Goal: Use online tool/utility: Use online tool/utility

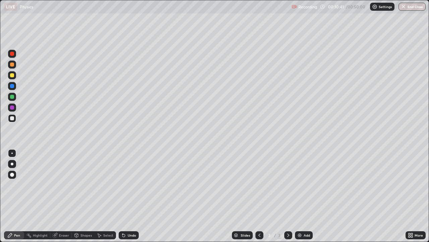
scroll to position [242, 429]
click at [106, 237] on div "Select" at bounding box center [105, 235] width 21 height 8
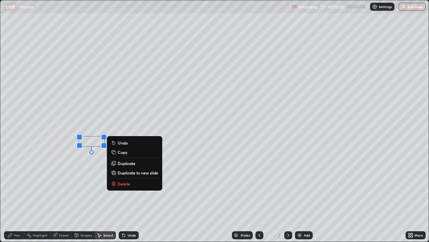
click at [125, 183] on p "Delete" at bounding box center [124, 183] width 12 height 5
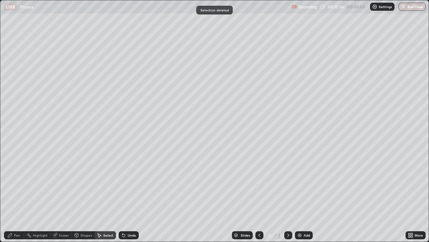
click at [12, 236] on icon at bounding box center [9, 234] width 5 height 5
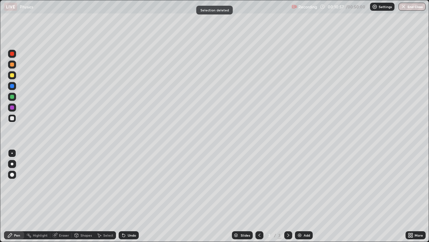
click at [11, 121] on div at bounding box center [12, 118] width 8 height 8
click at [106, 235] on div "Select" at bounding box center [108, 234] width 10 height 3
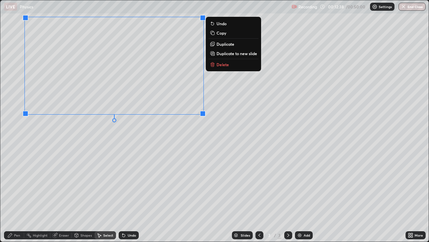
click at [82, 166] on div "0 ° Undo Copy Duplicate Duplicate to new slide Delete" at bounding box center [214, 120] width 429 height 241
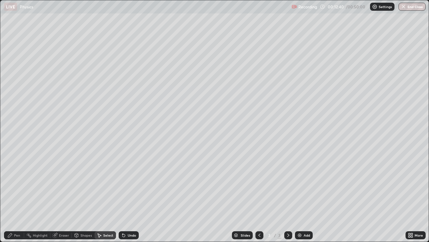
click at [12, 234] on icon at bounding box center [9, 234] width 5 height 5
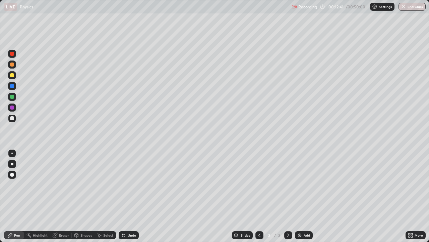
click at [12, 119] on div at bounding box center [12, 118] width 4 height 4
click at [81, 236] on div "Shapes" at bounding box center [86, 234] width 11 height 3
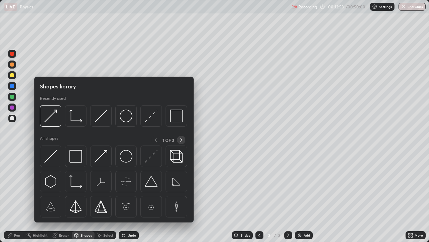
click at [181, 140] on icon at bounding box center [181, 139] width 5 height 5
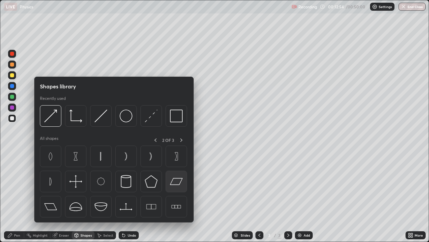
click at [173, 183] on img at bounding box center [176, 181] width 13 height 13
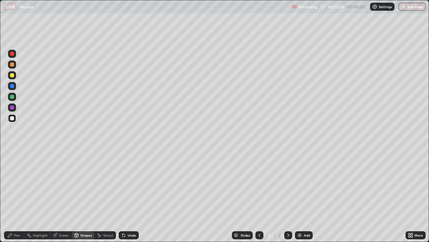
click at [82, 236] on div "Shapes" at bounding box center [86, 234] width 11 height 3
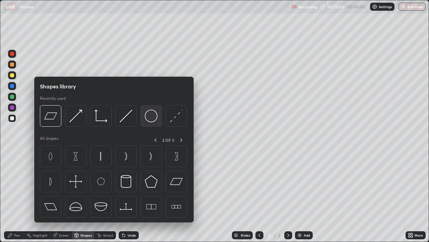
click at [150, 118] on img at bounding box center [151, 115] width 13 height 13
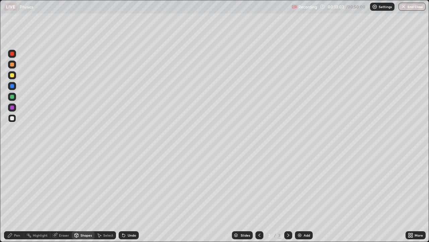
click at [63, 234] on div "Eraser" at bounding box center [64, 234] width 10 height 3
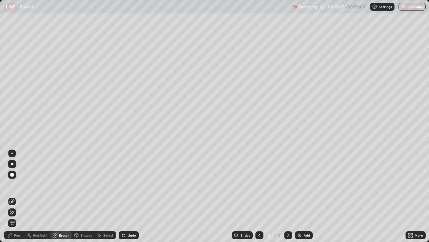
click at [128, 233] on div "Undo" at bounding box center [132, 234] width 8 height 3
click at [128, 234] on div "Undo" at bounding box center [132, 234] width 8 height 3
click at [85, 236] on div "Shapes" at bounding box center [86, 234] width 11 height 3
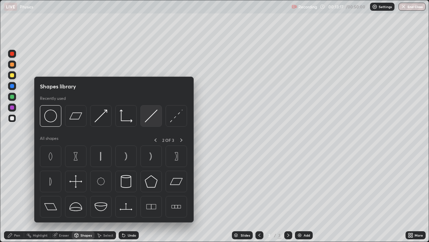
click at [152, 116] on img at bounding box center [151, 115] width 13 height 13
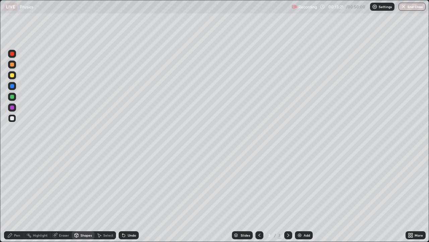
click at [12, 98] on div at bounding box center [12, 97] width 4 height 4
click at [129, 237] on div "Undo" at bounding box center [129, 235] width 20 height 8
click at [12, 237] on icon at bounding box center [9, 234] width 5 height 5
click at [86, 236] on div "Shapes" at bounding box center [86, 234] width 11 height 3
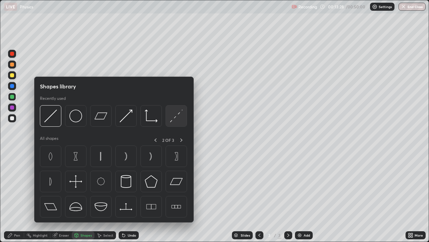
click at [172, 119] on img at bounding box center [176, 115] width 13 height 13
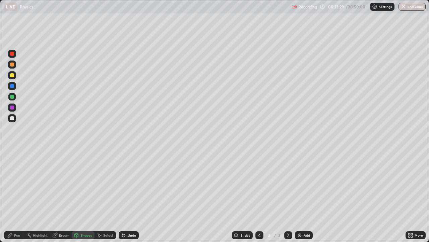
click at [12, 121] on div at bounding box center [12, 118] width 8 height 8
click at [128, 233] on div "Undo" at bounding box center [132, 234] width 8 height 3
click at [88, 236] on div "Shapes" at bounding box center [86, 234] width 11 height 3
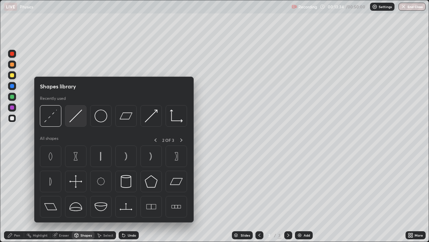
click at [77, 119] on img at bounding box center [75, 115] width 13 height 13
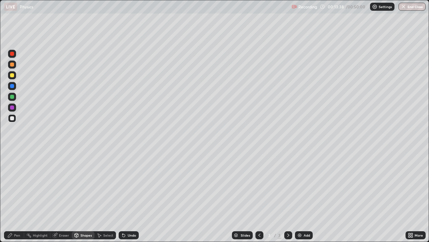
click at [104, 237] on div "Select" at bounding box center [108, 234] width 10 height 3
click at [86, 235] on div "Shapes" at bounding box center [86, 234] width 11 height 3
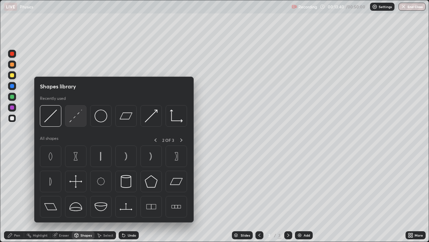
click at [78, 119] on img at bounding box center [75, 115] width 13 height 13
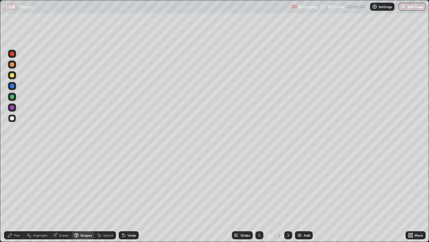
click at [9, 236] on icon at bounding box center [10, 235] width 4 height 4
click at [85, 235] on div "Shapes" at bounding box center [86, 234] width 11 height 3
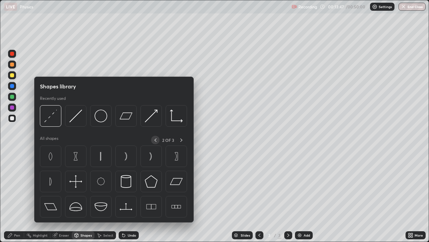
click at [153, 140] on icon at bounding box center [155, 139] width 5 height 5
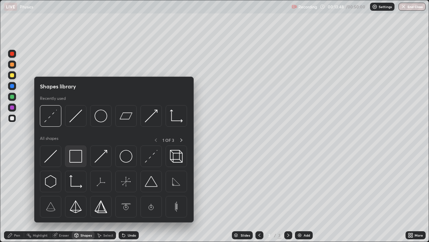
click at [80, 158] on img at bounding box center [75, 156] width 13 height 13
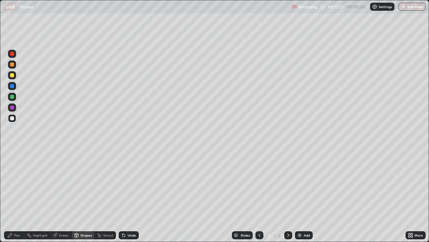
click at [12, 235] on icon at bounding box center [9, 234] width 5 height 5
click at [82, 235] on div "Shapes" at bounding box center [86, 234] width 11 height 3
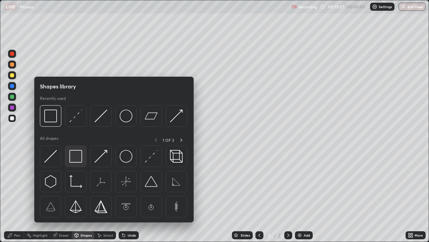
click at [77, 157] on img at bounding box center [75, 156] width 13 height 13
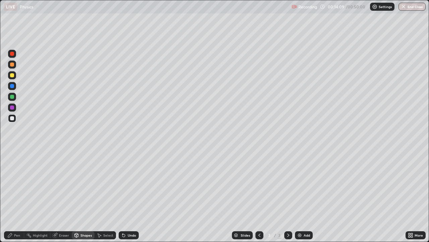
click at [12, 97] on div at bounding box center [12, 97] width 4 height 4
click at [83, 234] on div "Shapes" at bounding box center [86, 234] width 11 height 3
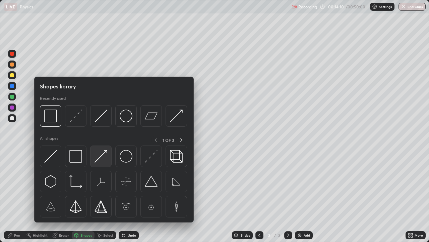
click at [100, 154] on img at bounding box center [101, 156] width 13 height 13
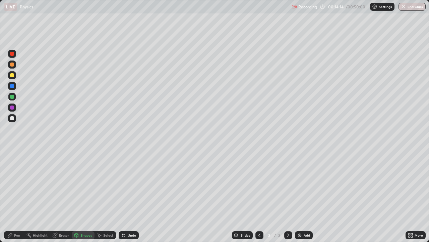
click at [129, 235] on div "Undo" at bounding box center [132, 234] width 8 height 3
click at [12, 237] on icon at bounding box center [9, 234] width 5 height 5
click at [65, 236] on div "Eraser" at bounding box center [64, 234] width 10 height 3
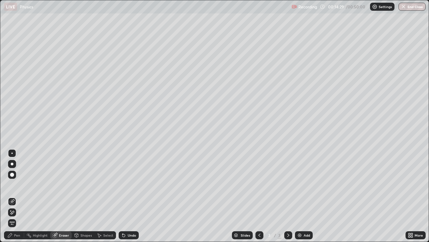
click at [10, 238] on div "Pen" at bounding box center [14, 235] width 20 height 8
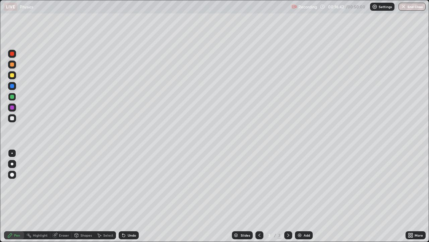
click at [9, 96] on div at bounding box center [12, 97] width 8 height 8
click at [11, 118] on div at bounding box center [12, 118] width 4 height 4
click at [80, 235] on div "Shapes" at bounding box center [83, 235] width 23 height 8
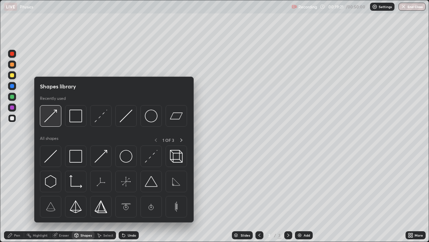
click at [52, 118] on img at bounding box center [50, 115] width 13 height 13
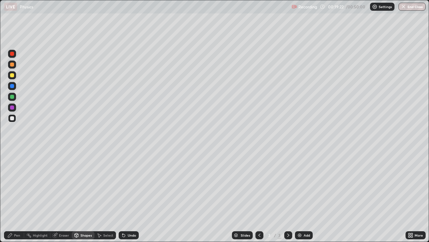
click at [12, 77] on div at bounding box center [12, 75] width 4 height 4
click at [18, 234] on div "Pen" at bounding box center [17, 234] width 6 height 3
click at [10, 118] on div at bounding box center [12, 118] width 4 height 4
click at [84, 235] on div "Shapes" at bounding box center [86, 234] width 11 height 3
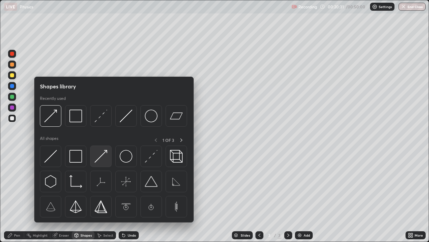
click at [100, 157] on img at bounding box center [101, 156] width 13 height 13
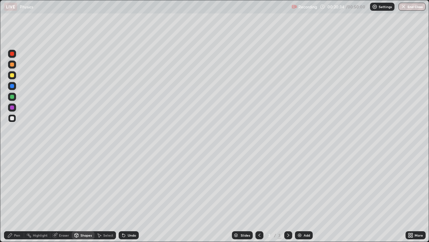
click at [11, 235] on icon at bounding box center [10, 235] width 4 height 4
click at [12, 153] on div at bounding box center [11, 152] width 1 height 1
click at [87, 236] on div "Shapes" at bounding box center [86, 234] width 11 height 3
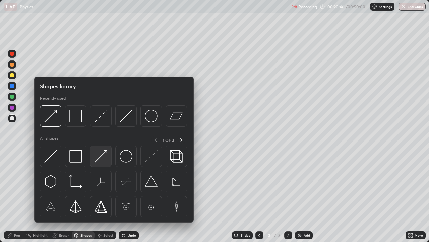
click at [102, 157] on img at bounding box center [101, 156] width 13 height 13
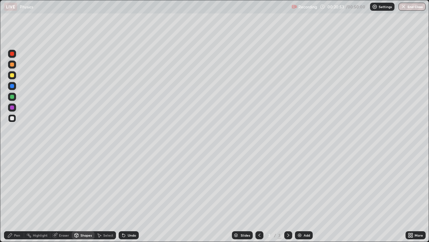
click at [15, 236] on div "Pen" at bounding box center [17, 234] width 6 height 3
click at [306, 235] on div "Add" at bounding box center [307, 234] width 6 height 3
click at [258, 236] on icon at bounding box center [259, 234] width 5 height 5
click at [288, 235] on icon at bounding box center [288, 234] width 5 height 5
click at [12, 119] on div at bounding box center [12, 118] width 4 height 4
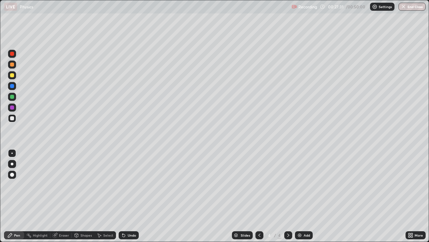
click at [84, 239] on div "Shapes" at bounding box center [83, 235] width 23 height 8
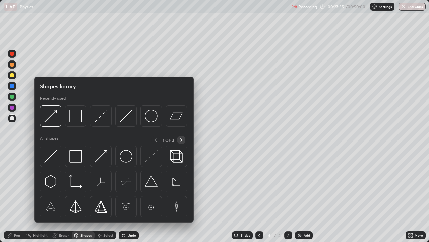
click at [181, 140] on icon at bounding box center [181, 139] width 5 height 5
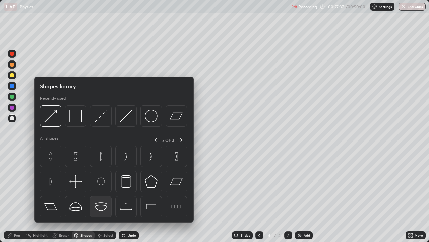
click at [99, 207] on img at bounding box center [101, 206] width 13 height 13
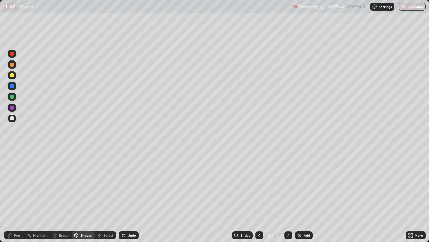
click at [131, 234] on div "Undo" at bounding box center [132, 234] width 8 height 3
click at [86, 236] on div "Shapes" at bounding box center [86, 234] width 11 height 3
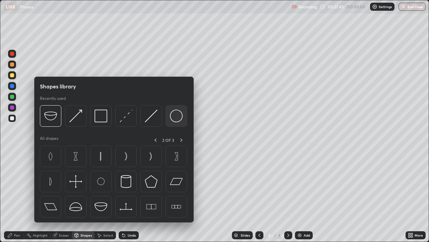
click at [176, 116] on img at bounding box center [176, 115] width 13 height 13
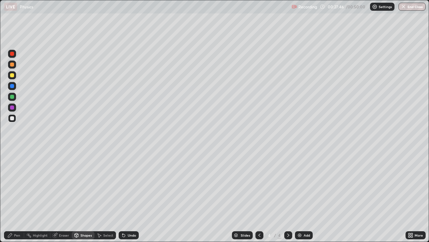
click at [82, 235] on div "Shapes" at bounding box center [86, 234] width 11 height 3
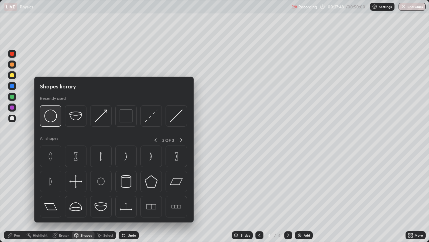
click at [54, 117] on img at bounding box center [50, 115] width 13 height 13
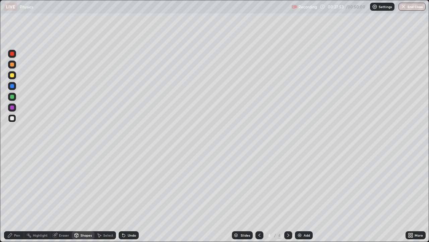
click at [60, 236] on div "Eraser" at bounding box center [64, 234] width 10 height 3
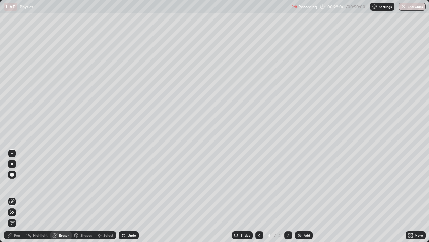
click at [130, 235] on div "Undo" at bounding box center [132, 234] width 8 height 3
click at [88, 235] on div "Shapes" at bounding box center [86, 234] width 11 height 3
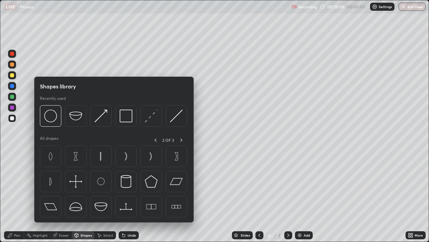
click at [106, 234] on div "Select" at bounding box center [108, 234] width 10 height 3
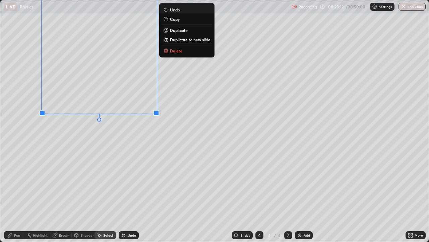
click at [90, 150] on div "0 ° Undo Copy Duplicate Duplicate to new slide Delete" at bounding box center [214, 120] width 429 height 241
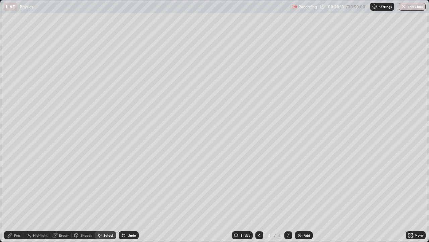
click at [84, 232] on div "Shapes" at bounding box center [83, 235] width 23 height 8
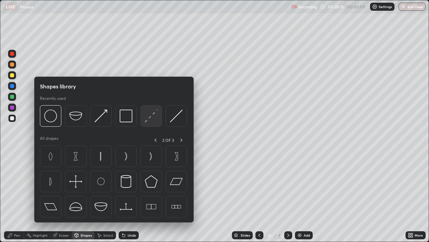
click at [152, 116] on img at bounding box center [151, 115] width 13 height 13
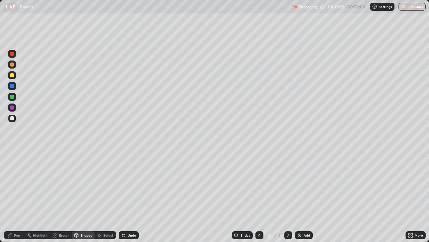
click at [12, 78] on div at bounding box center [12, 75] width 8 height 8
click at [81, 236] on div "Shapes" at bounding box center [86, 234] width 11 height 3
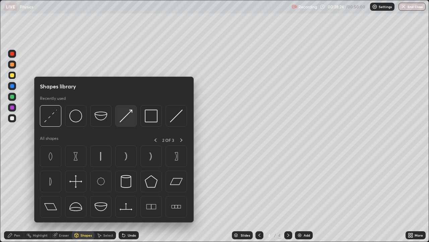
click at [123, 115] on img at bounding box center [126, 115] width 13 height 13
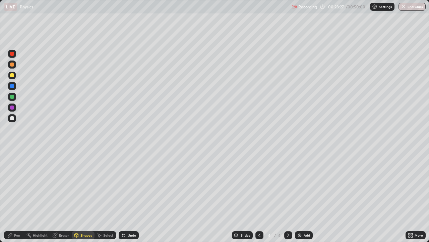
click at [12, 237] on icon at bounding box center [9, 234] width 5 height 5
click at [81, 238] on div "Shapes" at bounding box center [83, 235] width 23 height 8
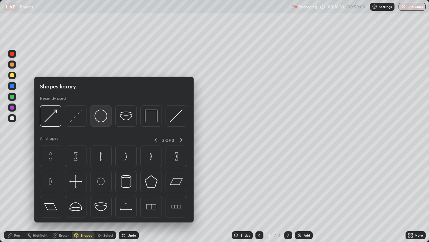
click at [101, 116] on img at bounding box center [101, 115] width 13 height 13
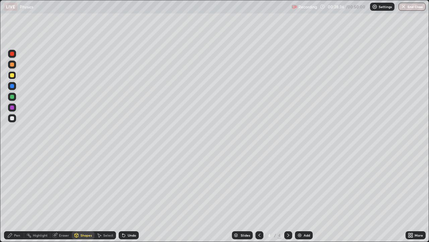
click at [111, 234] on div "Select" at bounding box center [108, 234] width 10 height 3
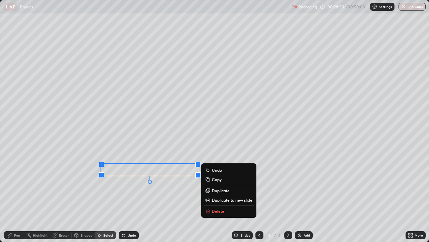
click at [74, 202] on div "0 ° Undo Copy Duplicate Duplicate to new slide Delete" at bounding box center [214, 120] width 429 height 241
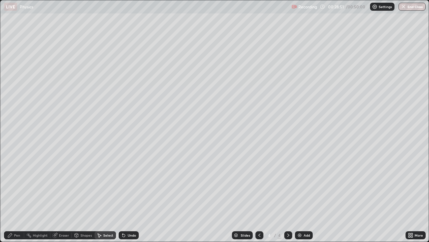
click at [62, 235] on div "Eraser" at bounding box center [64, 234] width 10 height 3
click at [104, 236] on div "Select" at bounding box center [108, 234] width 10 height 3
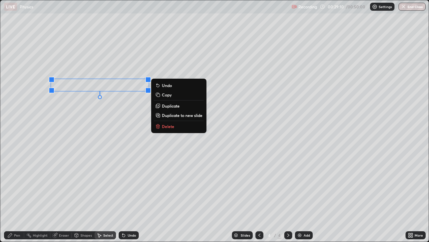
click at [74, 157] on div "0 ° Undo Copy Duplicate Duplicate to new slide Delete" at bounding box center [214, 120] width 429 height 241
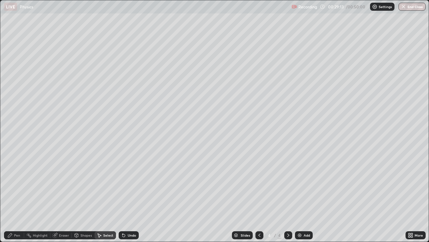
click at [80, 236] on div "Shapes" at bounding box center [83, 235] width 23 height 8
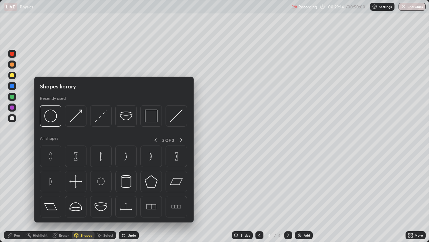
click at [10, 236] on icon at bounding box center [10, 235] width 4 height 4
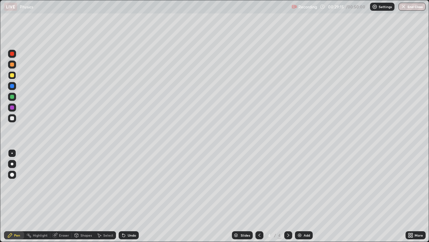
click at [12, 75] on div at bounding box center [12, 75] width 4 height 4
click at [79, 236] on div "Shapes" at bounding box center [83, 235] width 23 height 8
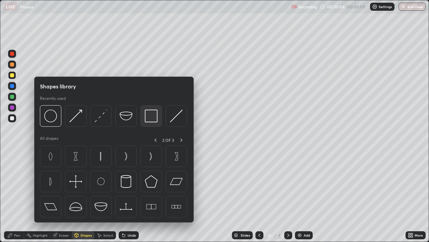
click at [151, 119] on img at bounding box center [151, 115] width 13 height 13
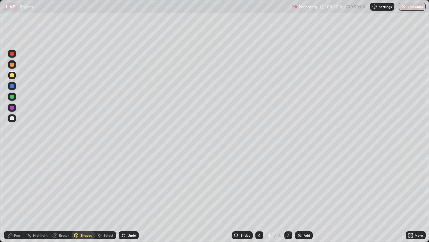
click at [105, 237] on div "Select" at bounding box center [108, 234] width 10 height 3
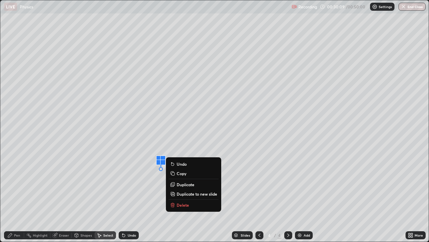
click at [152, 208] on div "0 ° Undo Copy Duplicate Duplicate to new slide Delete" at bounding box center [214, 120] width 429 height 241
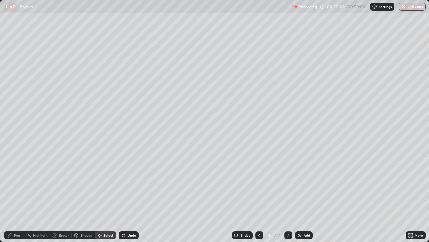
click at [14, 237] on div "Pen" at bounding box center [17, 234] width 6 height 3
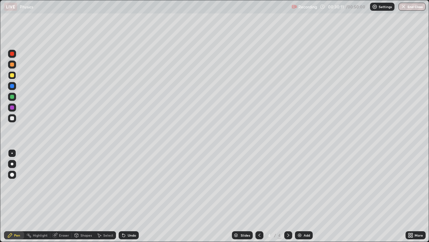
click at [12, 108] on div at bounding box center [12, 107] width 4 height 4
click at [106, 235] on div "Select" at bounding box center [108, 234] width 10 height 3
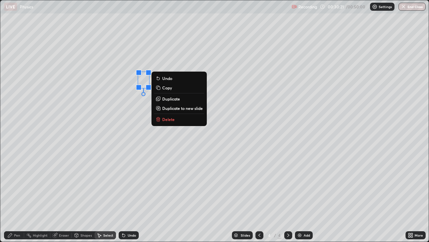
click at [138, 114] on div "0 ° Undo Copy Duplicate Duplicate to new slide Delete" at bounding box center [214, 120] width 429 height 241
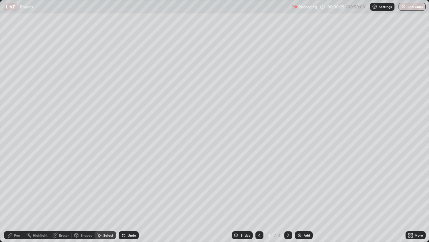
click at [59, 235] on div "Eraser" at bounding box center [64, 234] width 10 height 3
click at [11, 210] on icon at bounding box center [10, 210] width 1 height 1
click at [82, 235] on div "Shapes" at bounding box center [86, 234] width 11 height 3
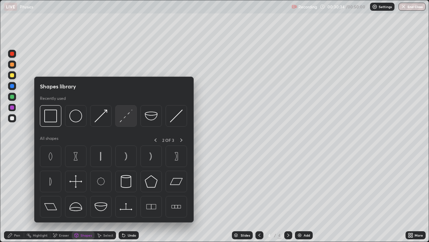
click at [128, 118] on img at bounding box center [126, 115] width 13 height 13
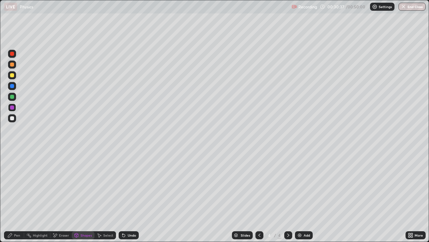
click at [12, 65] on div at bounding box center [12, 64] width 4 height 4
click at [128, 235] on div "Undo" at bounding box center [132, 234] width 8 height 3
click at [79, 236] on icon at bounding box center [76, 234] width 5 height 5
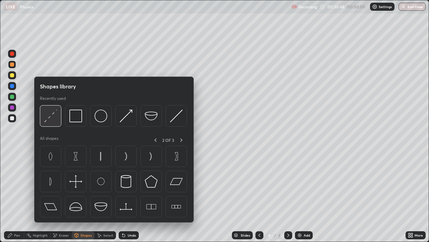
click at [53, 117] on img at bounding box center [50, 115] width 13 height 13
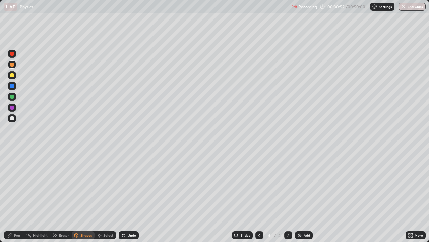
click at [10, 236] on icon at bounding box center [9, 234] width 5 height 5
click at [12, 153] on div at bounding box center [11, 152] width 1 height 1
click at [86, 235] on div "Shapes" at bounding box center [86, 234] width 11 height 3
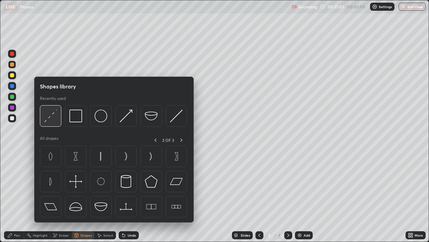
click at [54, 117] on img at bounding box center [50, 115] width 13 height 13
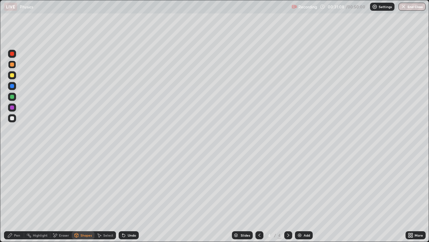
click at [85, 236] on div "Shapes" at bounding box center [86, 234] width 11 height 3
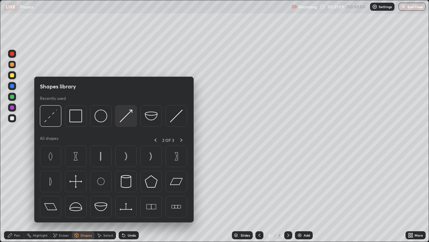
click at [128, 117] on img at bounding box center [126, 115] width 13 height 13
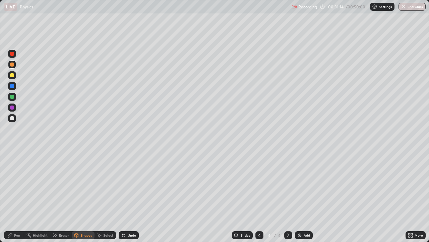
click at [10, 238] on div "Pen" at bounding box center [14, 235] width 20 height 8
click at [81, 236] on div "Shapes" at bounding box center [86, 234] width 11 height 3
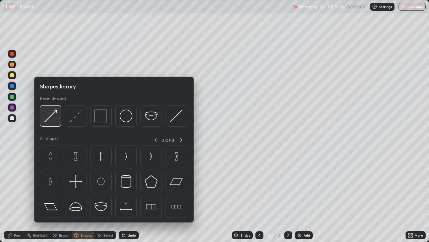
click at [55, 117] on img at bounding box center [50, 115] width 13 height 13
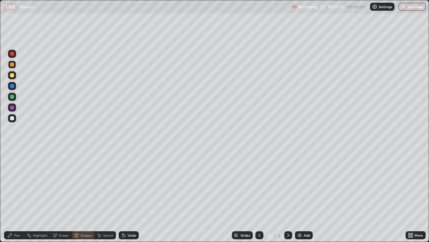
click at [11, 236] on icon at bounding box center [9, 234] width 5 height 5
click at [11, 75] on div at bounding box center [12, 75] width 4 height 4
click at [128, 238] on div "Undo" at bounding box center [129, 235] width 20 height 8
click at [125, 238] on div "Undo" at bounding box center [129, 235] width 20 height 8
click at [12, 119] on div at bounding box center [12, 118] width 4 height 4
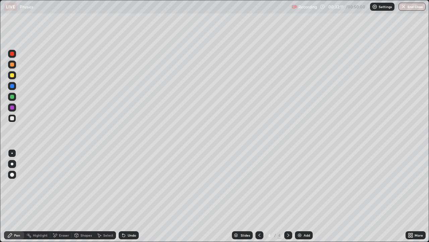
click at [128, 238] on div "Undo" at bounding box center [129, 235] width 20 height 8
click at [128, 237] on div "Undo" at bounding box center [129, 235] width 20 height 8
click at [12, 97] on div at bounding box center [12, 97] width 4 height 4
click at [80, 237] on div "Shapes" at bounding box center [83, 235] width 23 height 8
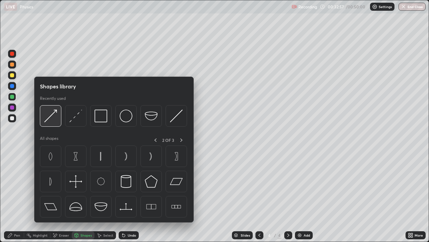
click at [54, 122] on div at bounding box center [50, 115] width 21 height 21
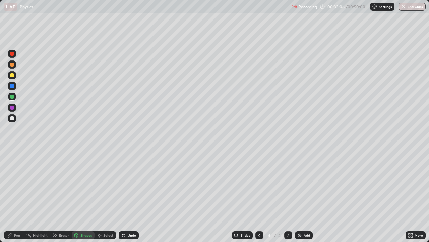
click at [13, 237] on div "Pen" at bounding box center [14, 235] width 20 height 8
click at [12, 153] on div at bounding box center [11, 152] width 1 height 1
click at [11, 64] on div at bounding box center [12, 64] width 4 height 4
click at [11, 54] on div at bounding box center [12, 54] width 4 height 4
click at [82, 235] on div "Shapes" at bounding box center [86, 234] width 11 height 3
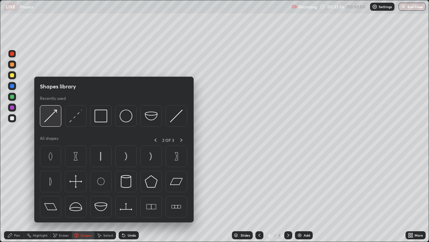
click at [53, 120] on img at bounding box center [50, 115] width 13 height 13
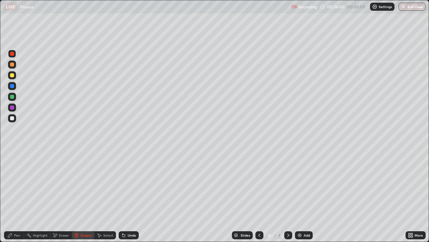
click at [15, 238] on div "Pen" at bounding box center [14, 235] width 20 height 8
click at [81, 237] on div "Shapes" at bounding box center [86, 234] width 11 height 3
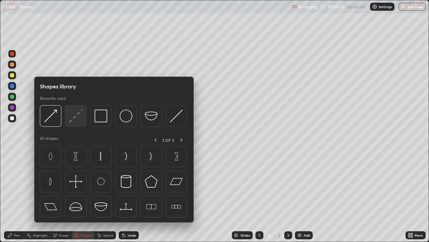
click at [74, 121] on img at bounding box center [75, 115] width 13 height 13
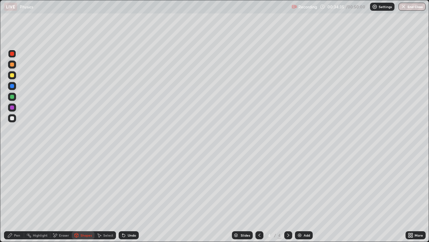
click at [130, 236] on div "Undo" at bounding box center [132, 234] width 8 height 3
click at [11, 119] on div at bounding box center [12, 118] width 4 height 4
click at [124, 236] on icon at bounding box center [123, 234] width 5 height 5
click at [126, 234] on div "Undo" at bounding box center [129, 235] width 20 height 8
click at [130, 238] on div "Undo" at bounding box center [129, 235] width 20 height 8
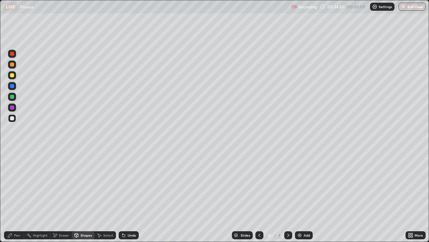
click at [12, 237] on icon at bounding box center [9, 234] width 5 height 5
click at [130, 237] on div "Undo" at bounding box center [129, 235] width 20 height 8
click at [130, 238] on div "Undo" at bounding box center [129, 235] width 20 height 8
click at [130, 237] on div "Undo" at bounding box center [129, 235] width 20 height 8
click at [129, 238] on div "Undo" at bounding box center [129, 235] width 20 height 8
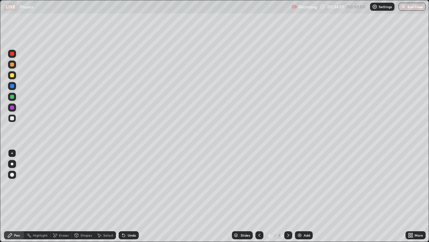
click at [126, 238] on div "Undo" at bounding box center [129, 235] width 20 height 8
click at [83, 235] on div "Shapes" at bounding box center [86, 234] width 11 height 3
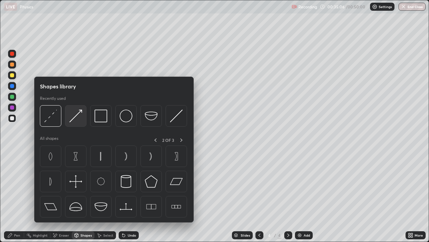
click at [77, 115] on img at bounding box center [75, 115] width 13 height 13
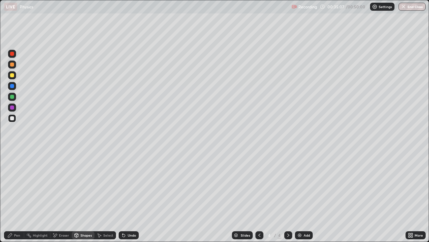
click at [11, 97] on div at bounding box center [12, 97] width 4 height 4
click at [13, 235] on div "Pen" at bounding box center [14, 235] width 20 height 8
click at [12, 153] on div at bounding box center [11, 152] width 1 height 1
click at [128, 238] on div "Undo" at bounding box center [129, 235] width 20 height 8
click at [127, 238] on div "Undo" at bounding box center [129, 235] width 20 height 8
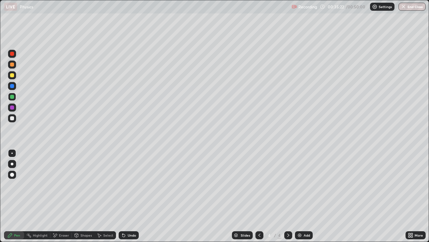
click at [128, 236] on div "Undo" at bounding box center [132, 234] width 8 height 3
click at [131, 235] on div "Undo" at bounding box center [132, 234] width 8 height 3
click at [14, 236] on div "Pen" at bounding box center [17, 234] width 6 height 3
click at [11, 120] on div at bounding box center [12, 118] width 4 height 4
click at [60, 236] on div "Eraser" at bounding box center [64, 234] width 10 height 3
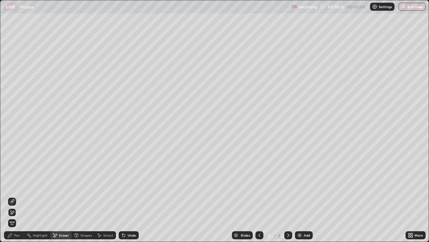
click at [9, 238] on div "Pen" at bounding box center [14, 235] width 20 height 8
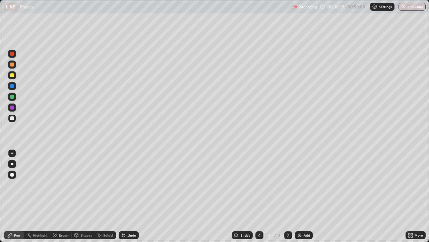
click at [128, 233] on div "Undo" at bounding box center [132, 234] width 8 height 3
click at [130, 235] on div "Undo" at bounding box center [132, 234] width 8 height 3
click at [307, 236] on div "Add" at bounding box center [307, 234] width 6 height 3
click at [12, 119] on div at bounding box center [12, 118] width 4 height 4
click at [259, 235] on icon at bounding box center [259, 234] width 5 height 5
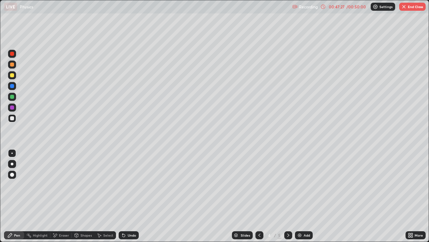
click at [288, 235] on icon at bounding box center [288, 234] width 5 height 5
click at [82, 235] on div "Shapes" at bounding box center [86, 234] width 11 height 3
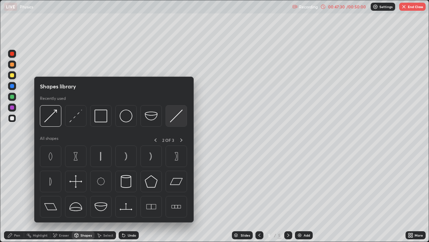
click at [175, 119] on img at bounding box center [176, 115] width 13 height 13
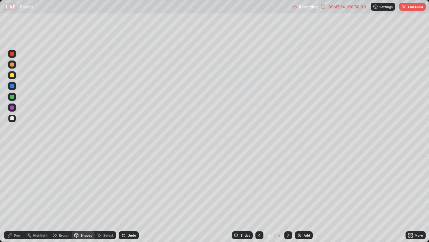
click at [11, 236] on icon at bounding box center [9, 234] width 5 height 5
click at [81, 236] on div "Shapes" at bounding box center [86, 234] width 11 height 3
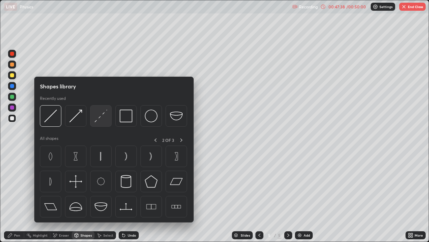
click at [102, 118] on img at bounding box center [101, 115] width 13 height 13
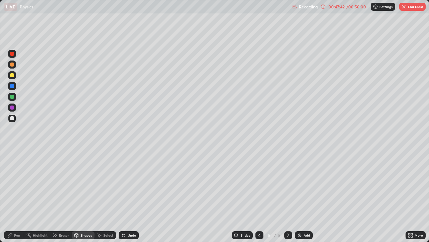
click at [82, 236] on div "Shapes" at bounding box center [86, 234] width 11 height 3
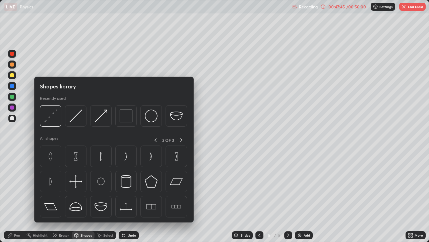
click at [259, 235] on icon at bounding box center [259, 234] width 5 height 5
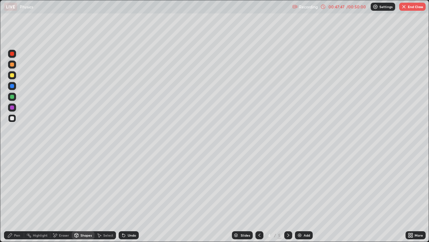
click at [104, 234] on div "Select" at bounding box center [108, 234] width 10 height 3
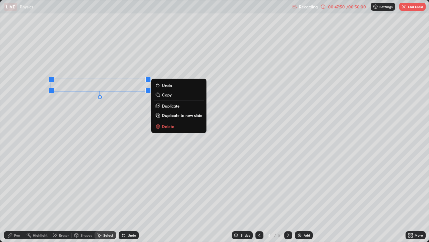
click at [166, 94] on p "Copy" at bounding box center [167, 94] width 10 height 5
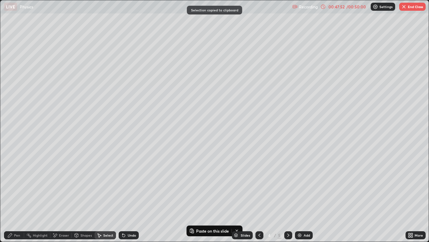
click at [289, 236] on icon at bounding box center [288, 234] width 5 height 5
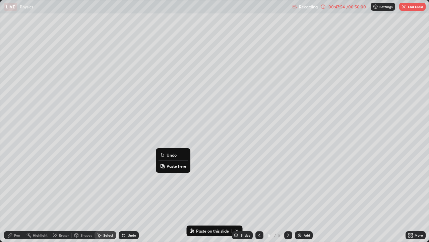
click at [174, 166] on p "Paste here" at bounding box center [177, 165] width 20 height 5
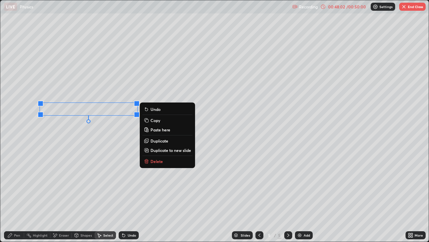
click at [99, 160] on div "0 ° Undo Copy Paste here Duplicate Duplicate to new slide Delete" at bounding box center [214, 120] width 429 height 241
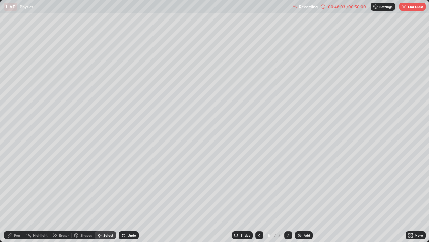
click at [87, 235] on div "Shapes" at bounding box center [86, 234] width 11 height 3
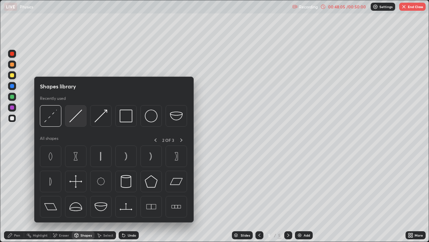
click at [78, 116] on img at bounding box center [75, 115] width 13 height 13
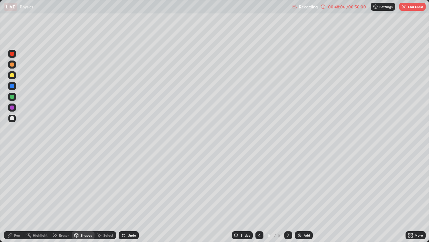
click at [9, 118] on div at bounding box center [12, 118] width 8 height 8
click at [9, 237] on icon at bounding box center [10, 235] width 4 height 4
click at [82, 235] on div "Shapes" at bounding box center [86, 234] width 11 height 3
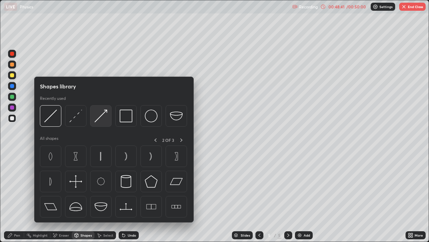
click at [103, 117] on img at bounding box center [101, 115] width 13 height 13
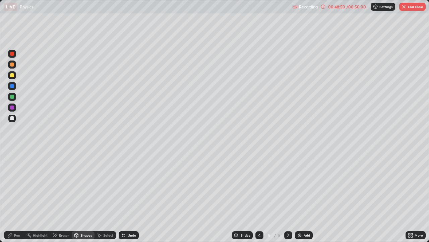
click at [15, 236] on div "Pen" at bounding box center [17, 234] width 6 height 3
click at [78, 234] on icon at bounding box center [77, 235] width 4 height 4
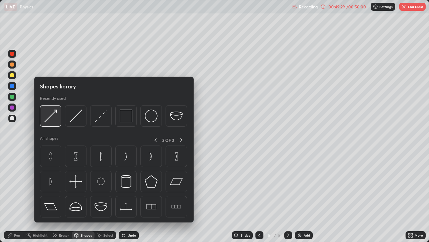
click at [52, 117] on img at bounding box center [50, 115] width 13 height 13
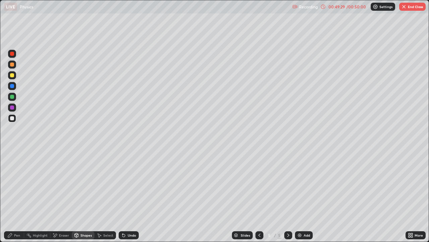
click at [12, 53] on div at bounding box center [12, 54] width 4 height 4
click at [13, 236] on div "Pen" at bounding box center [14, 235] width 20 height 8
click at [11, 152] on div at bounding box center [12, 153] width 8 height 8
click at [82, 238] on div "Shapes" at bounding box center [83, 235] width 23 height 8
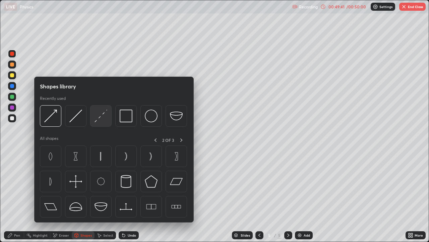
click at [101, 118] on img at bounding box center [101, 115] width 13 height 13
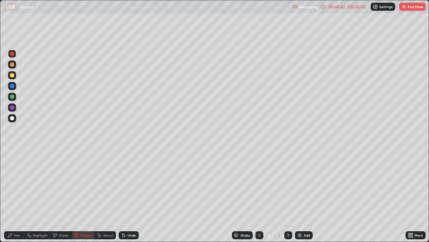
click at [12, 118] on div at bounding box center [12, 118] width 4 height 4
click at [128, 235] on div "Undo" at bounding box center [132, 234] width 8 height 3
click at [8, 237] on icon at bounding box center [9, 234] width 5 height 5
click at [11, 54] on div at bounding box center [12, 54] width 4 height 4
click at [84, 235] on div "Shapes" at bounding box center [86, 234] width 11 height 3
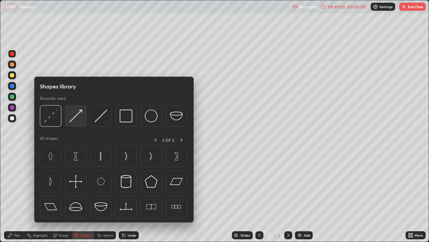
click at [78, 117] on img at bounding box center [75, 115] width 13 height 13
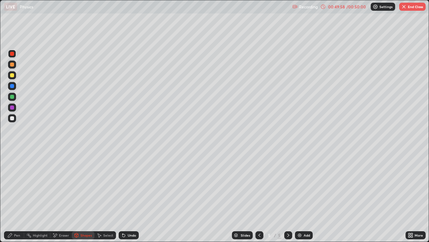
click at [13, 234] on div "Pen" at bounding box center [14, 235] width 20 height 8
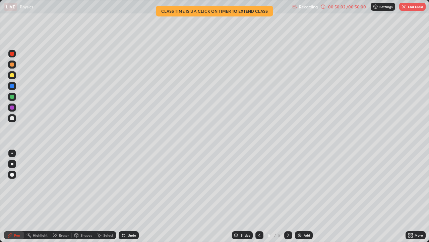
click at [126, 236] on div "Undo" at bounding box center [129, 235] width 20 height 8
click at [84, 235] on div "Shapes" at bounding box center [86, 234] width 11 height 3
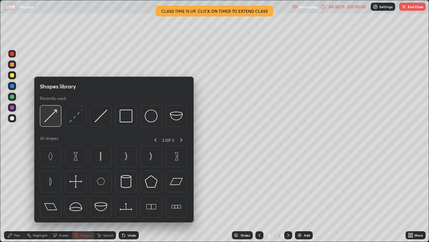
click at [53, 114] on img at bounding box center [50, 115] width 13 height 13
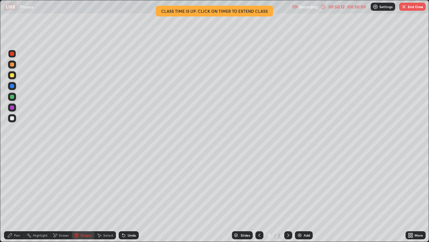
click at [11, 76] on div at bounding box center [12, 75] width 4 height 4
click at [130, 233] on div "Undo" at bounding box center [132, 234] width 8 height 3
click at [7, 235] on div "Pen" at bounding box center [14, 235] width 20 height 8
click at [129, 236] on div "Undo" at bounding box center [132, 234] width 8 height 3
click at [12, 118] on div at bounding box center [12, 118] width 4 height 4
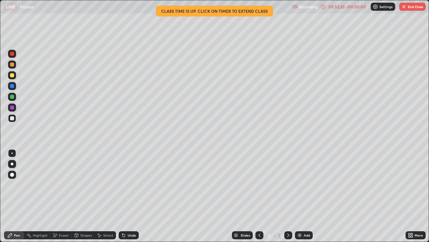
click at [81, 234] on div "Shapes" at bounding box center [86, 234] width 11 height 3
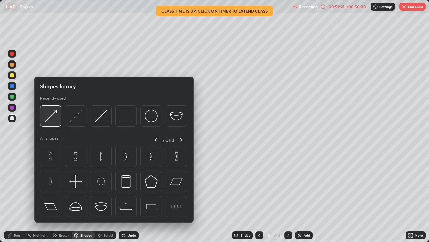
click at [55, 117] on img at bounding box center [50, 115] width 13 height 13
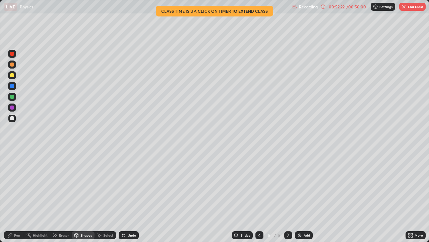
click at [12, 98] on div at bounding box center [12, 97] width 4 height 4
click at [11, 108] on div at bounding box center [12, 107] width 4 height 4
click at [10, 239] on div "Pen" at bounding box center [14, 235] width 20 height 8
click at [11, 118] on div at bounding box center [12, 118] width 4 height 4
click at [414, 9] on button "End Class" at bounding box center [413, 7] width 27 height 8
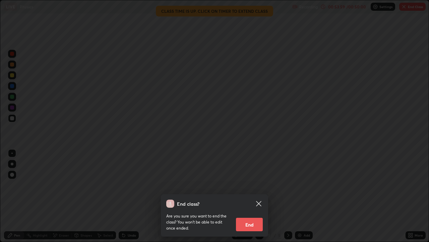
click at [253, 226] on button "End" at bounding box center [249, 223] width 27 height 13
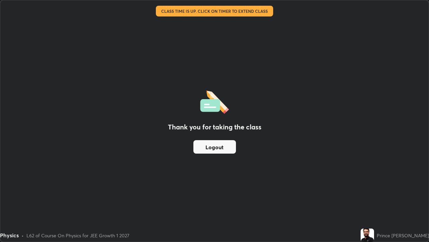
click at [221, 147] on button "Logout" at bounding box center [215, 146] width 43 height 13
